Goal: Check status

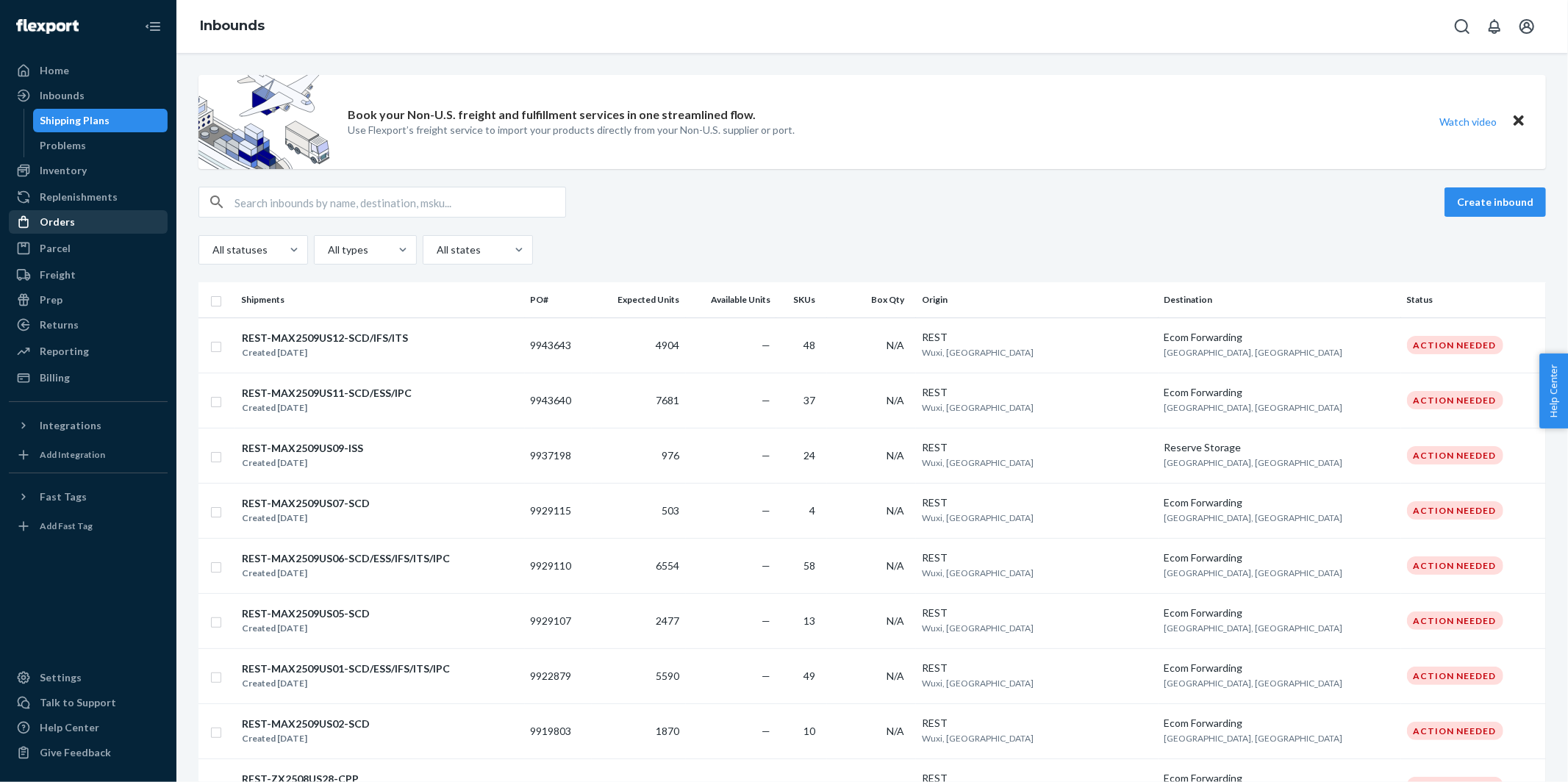
click at [51, 222] on div "Orders" at bounding box center [57, 222] width 36 height 15
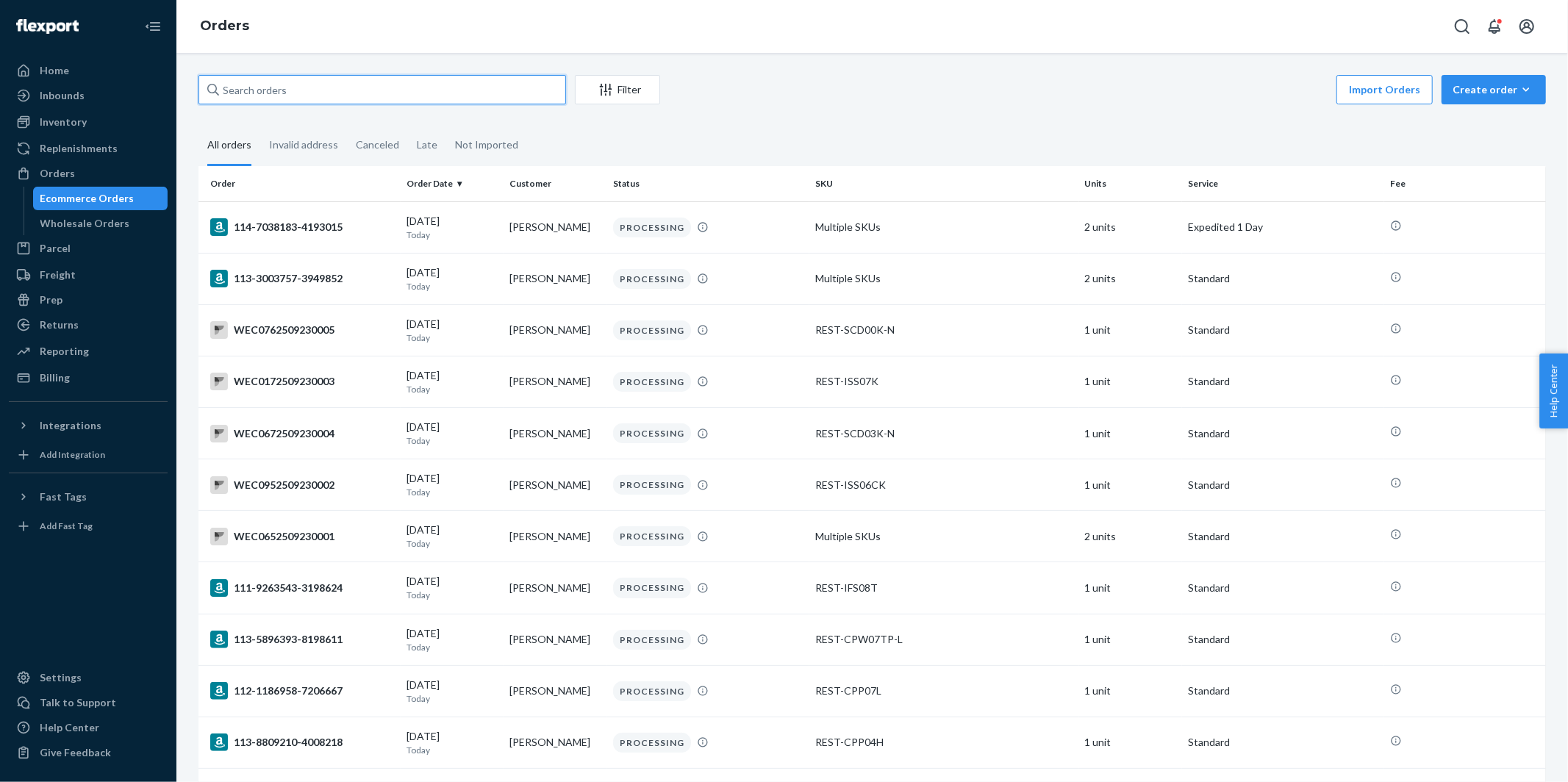
click at [273, 88] on input "text" at bounding box center [382, 90] width 367 height 30
paste input "114-8403460-0263427"
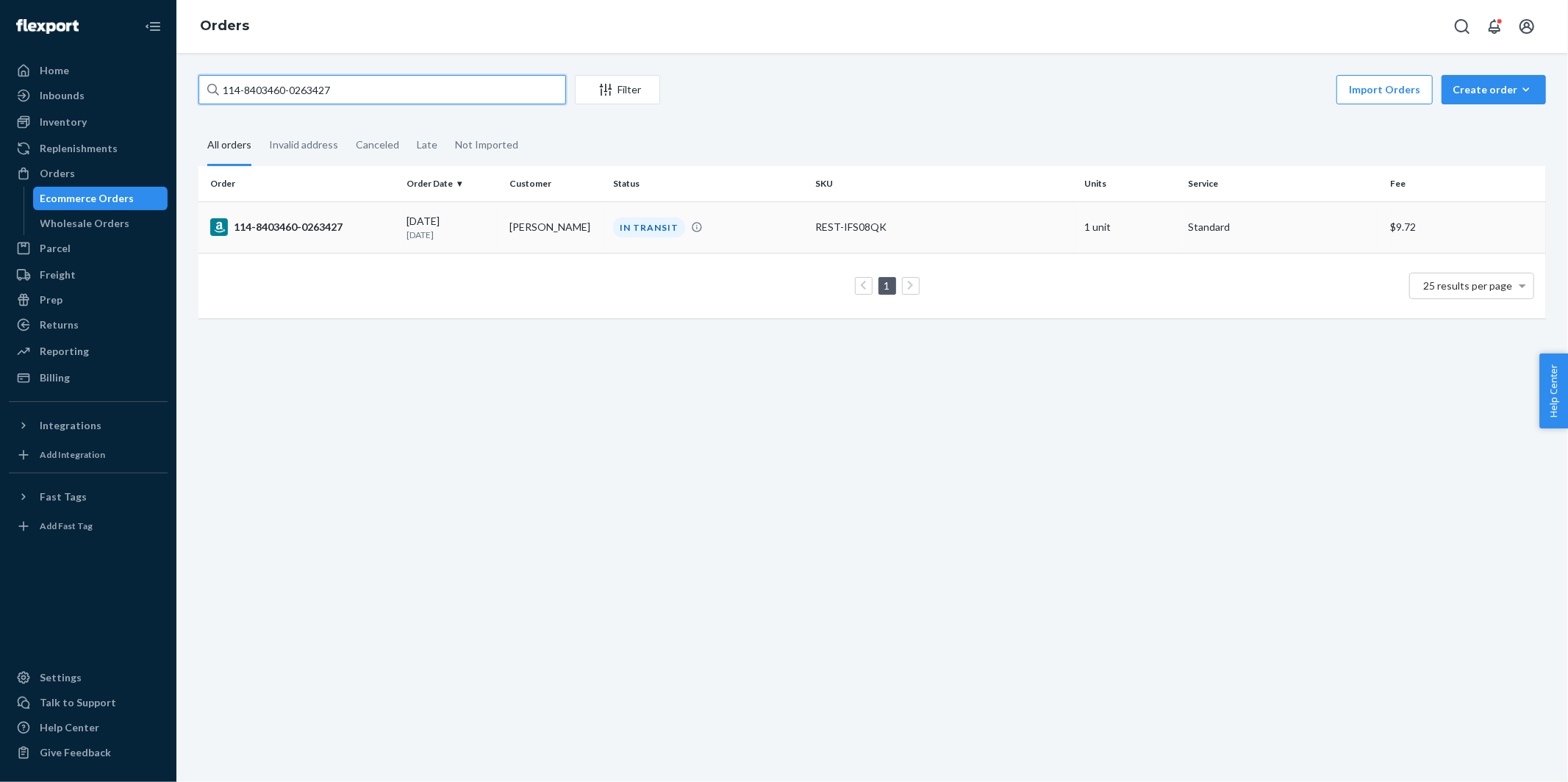
type input "114-8403460-0263427"
click at [298, 227] on div "114-8403460-0263427" at bounding box center [302, 226] width 184 height 17
